Goal: Check status: Check status

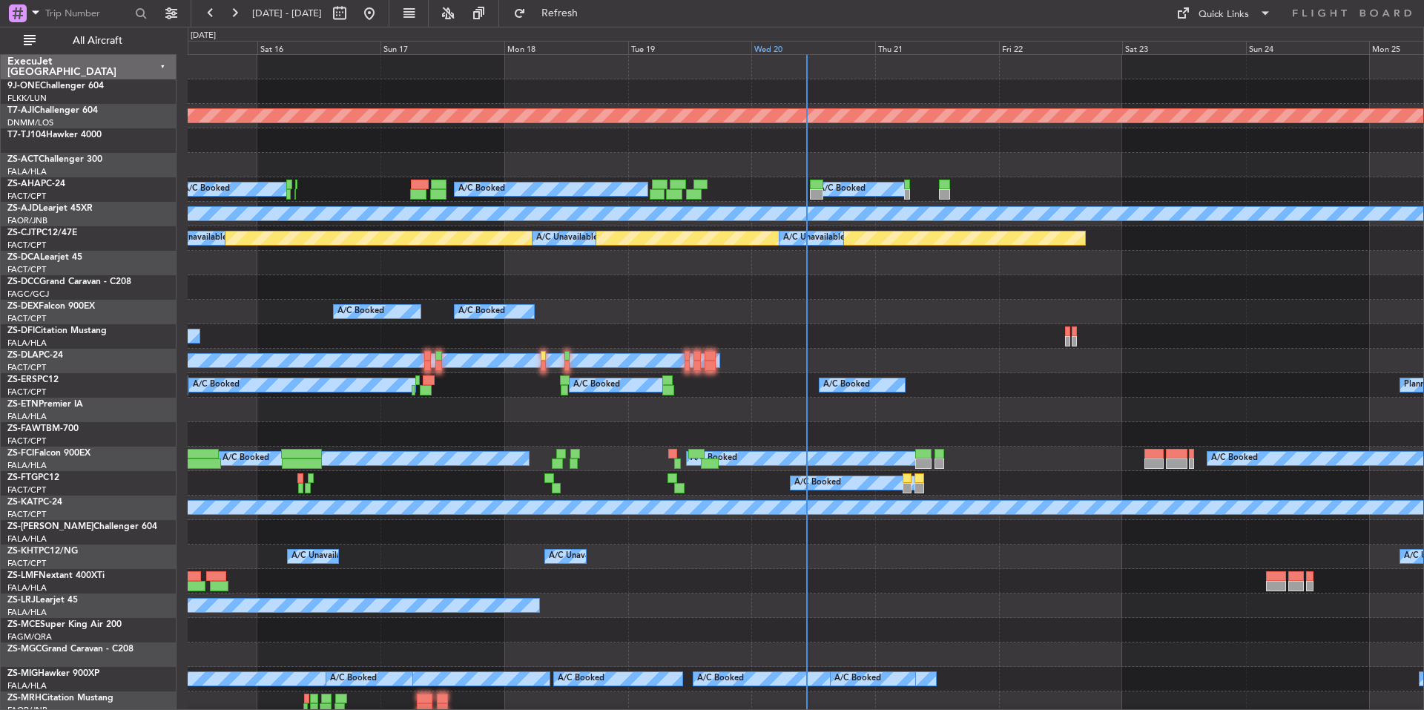
click at [797, 46] on div "Wed 20" at bounding box center [813, 47] width 124 height 13
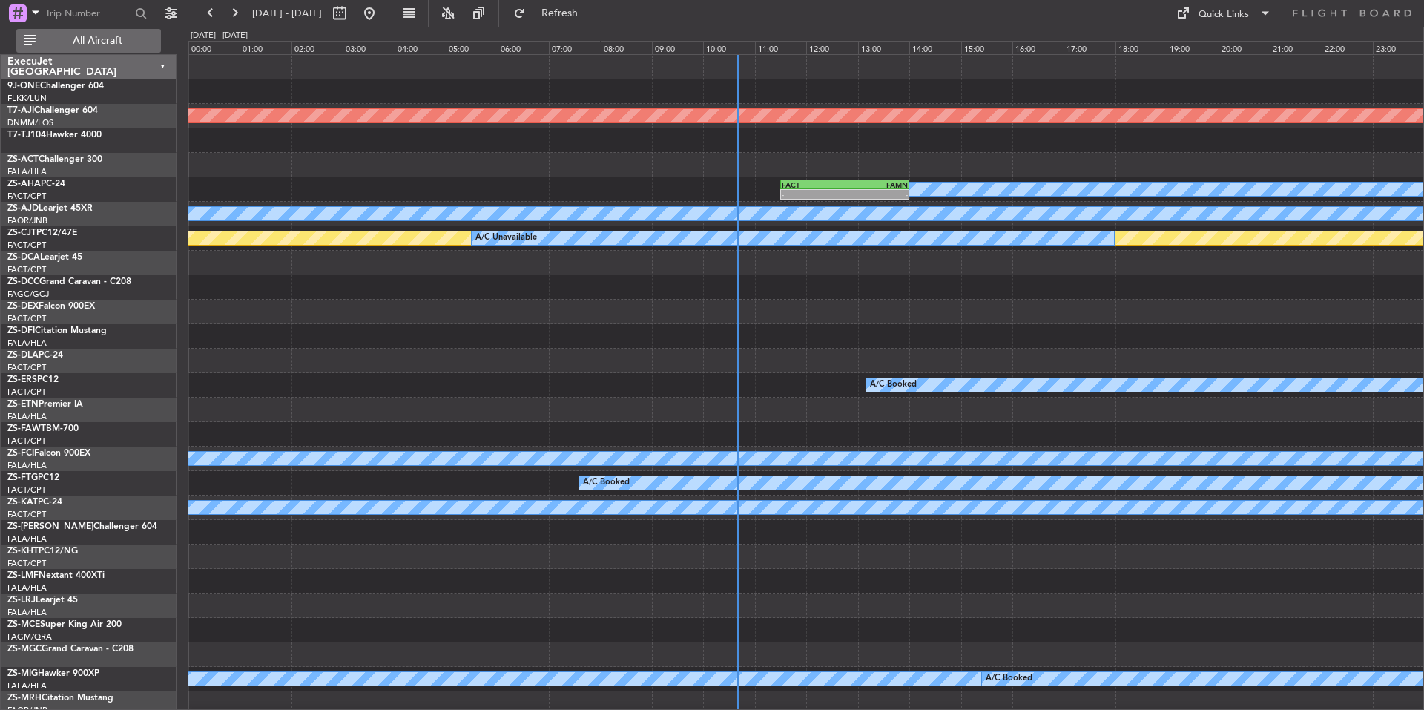
click at [156, 38] on button "All Aircraft" at bounding box center [88, 41] width 145 height 24
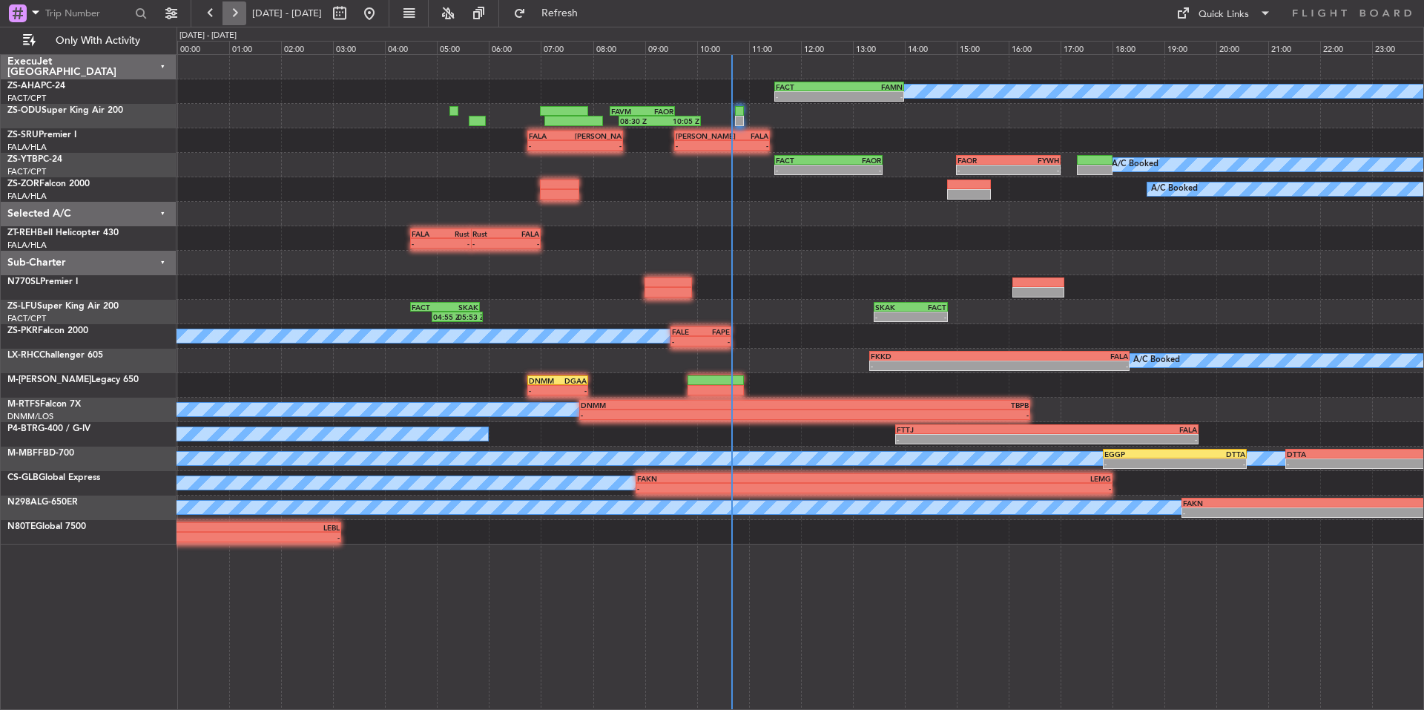
click at [237, 5] on button at bounding box center [234, 13] width 24 height 24
